Goal: Navigation & Orientation: Find specific page/section

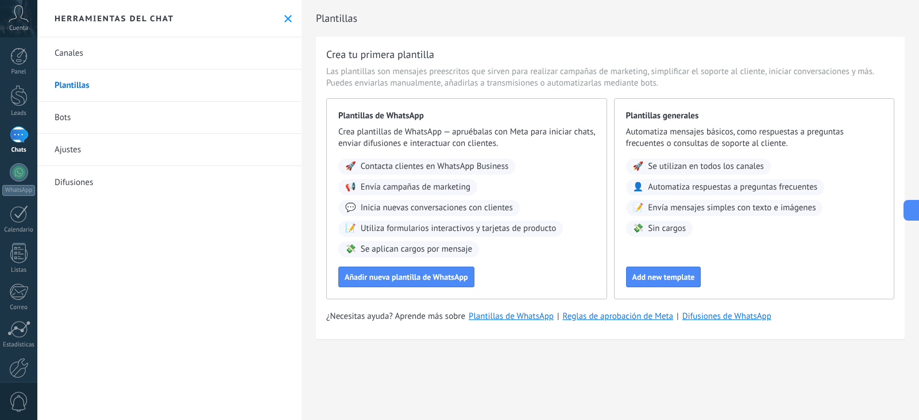
click at [292, 13] on div "Herramientas del chat" at bounding box center [169, 18] width 264 height 37
click at [285, 17] on icon at bounding box center [287, 18] width 7 height 7
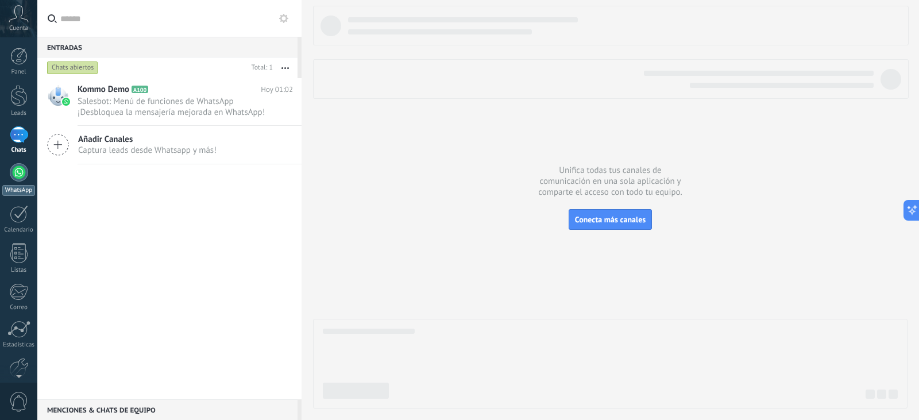
click at [29, 177] on link "WhatsApp" at bounding box center [18, 179] width 37 height 33
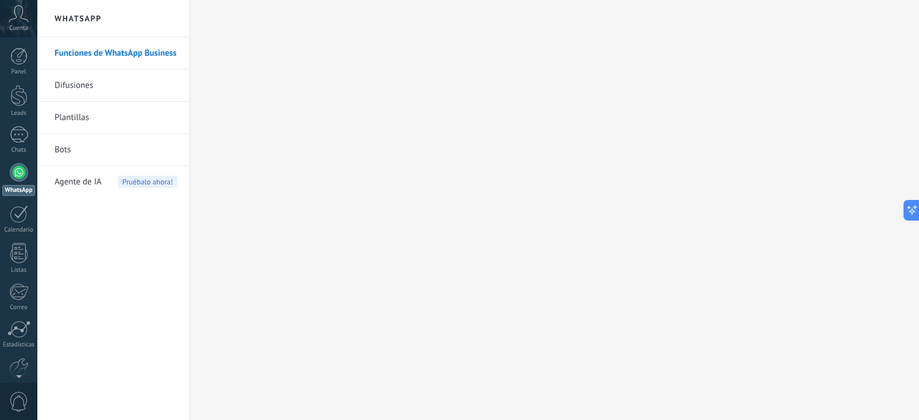
click at [60, 86] on link "Difusiones" at bounding box center [116, 85] width 123 height 32
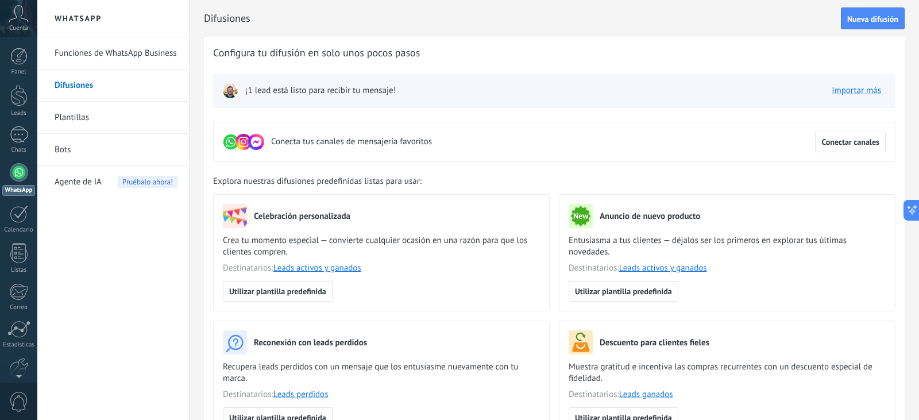
click at [83, 121] on link "Plantillas" at bounding box center [116, 118] width 123 height 32
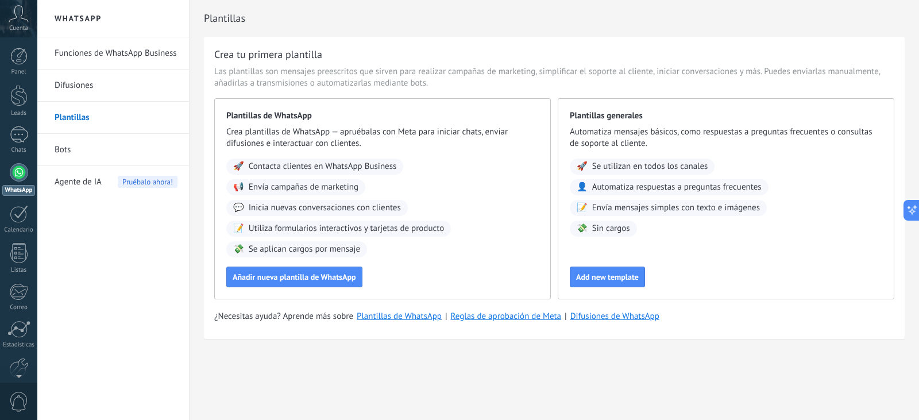
click at [87, 149] on link "Bots" at bounding box center [116, 150] width 123 height 32
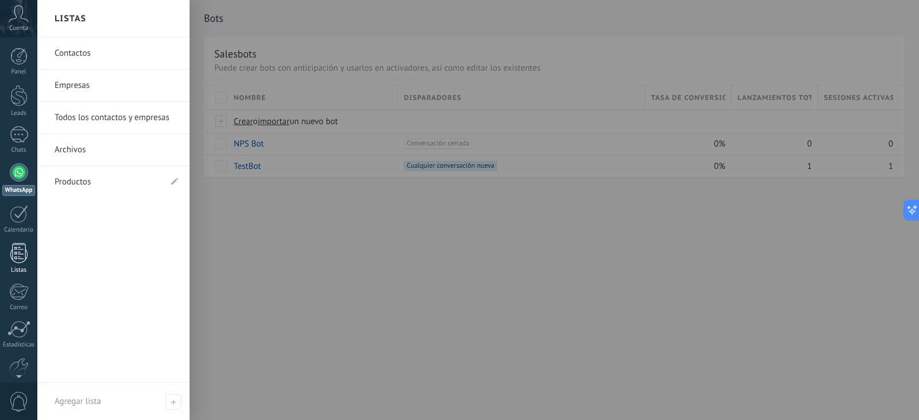
click at [22, 261] on div at bounding box center [18, 253] width 17 height 20
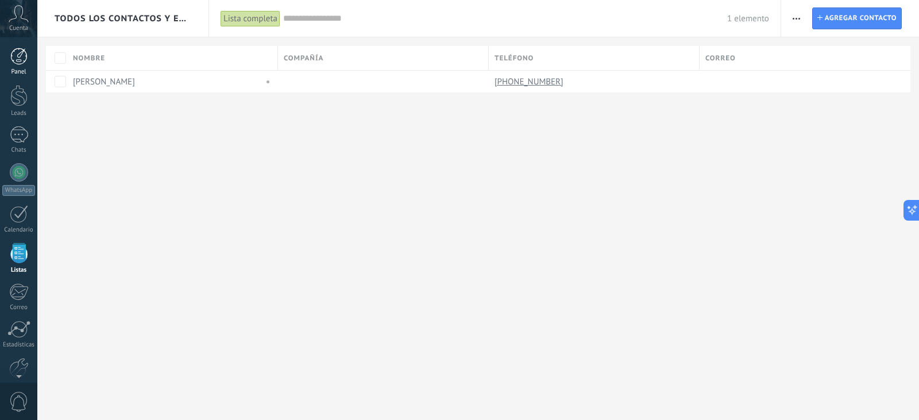
click at [16, 53] on div at bounding box center [18, 56] width 17 height 17
